Goal: Browse casually: Explore the website without a specific task or goal

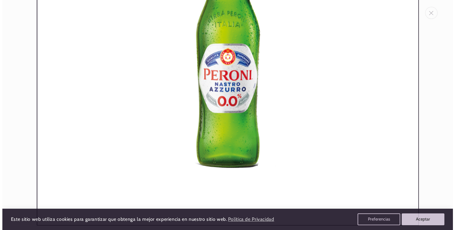
scroll to position [158, 0]
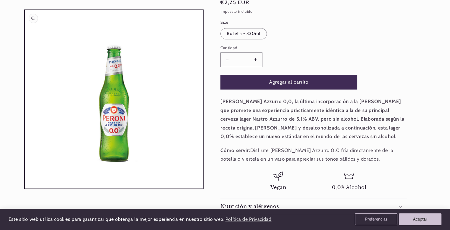
drag, startPoint x: 238, startPoint y: 81, endPoint x: 142, endPoint y: 79, distance: 95.9
click at [25, 188] on button "Abrir elemento multimedia 1 en una ventana modal" at bounding box center [25, 188] width 0 height 0
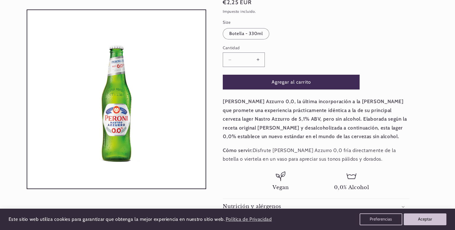
scroll to position [6, 0]
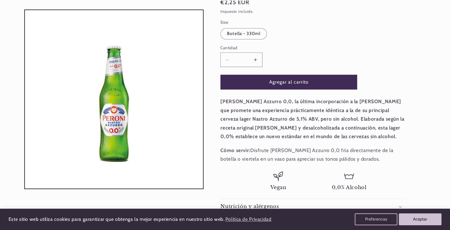
drag, startPoint x: 179, startPoint y: 84, endPoint x: 144, endPoint y: 80, distance: 35.1
click at [25, 188] on button "Abrir elemento multimedia 1 en una ventana modal" at bounding box center [25, 188] width 0 height 0
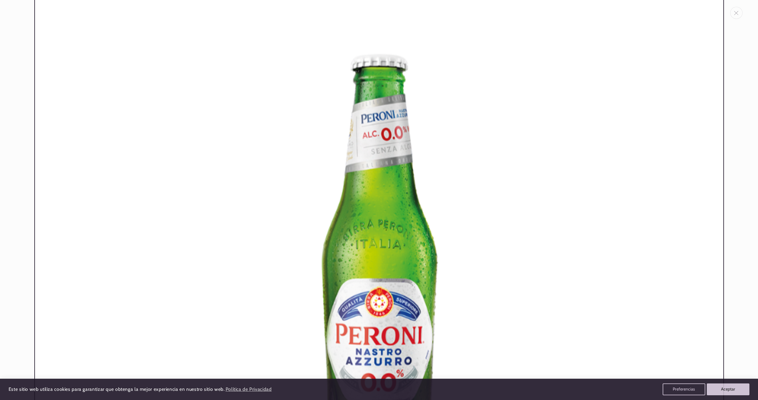
scroll to position [178, 0]
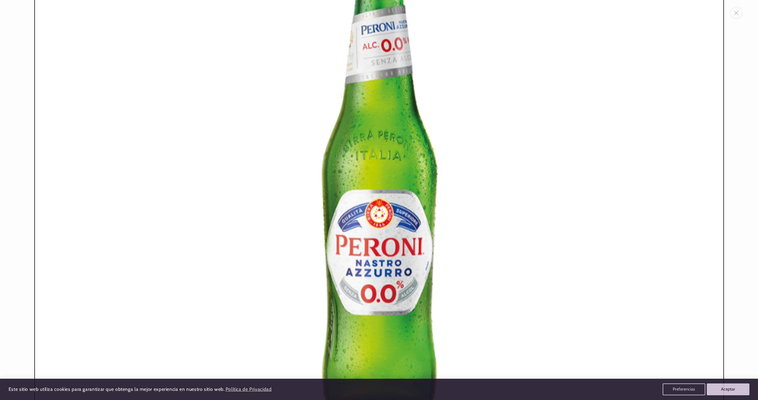
click at [450, 103] on img "Galería multimedia" at bounding box center [378, 173] width 689 height 689
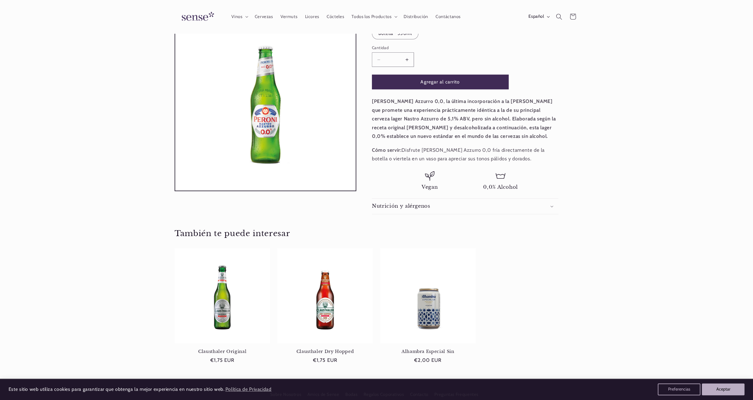
click at [175, 191] on button "Abrir elemento multimedia 1 en una ventana modal" at bounding box center [175, 191] width 0 height 0
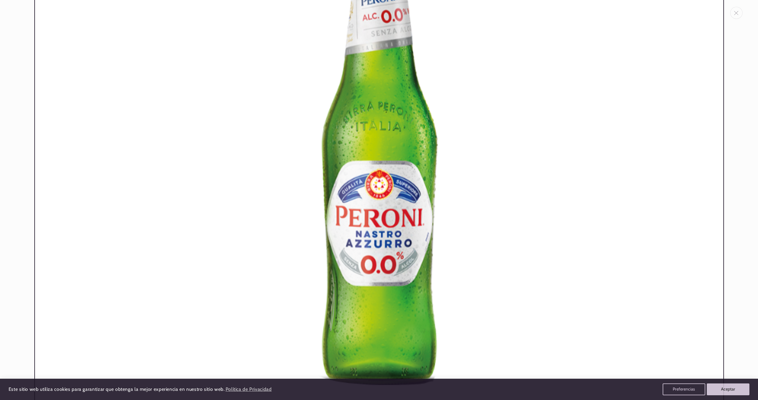
scroll to position [0, 0]
